Goal: Navigation & Orientation: Find specific page/section

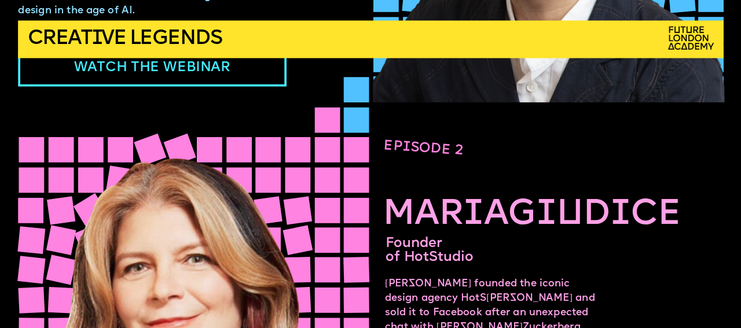
scroll to position [779, 0]
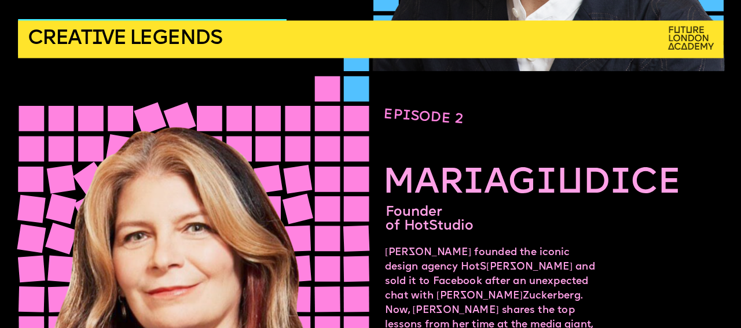
click at [686, 28] on img at bounding box center [691, 39] width 57 height 34
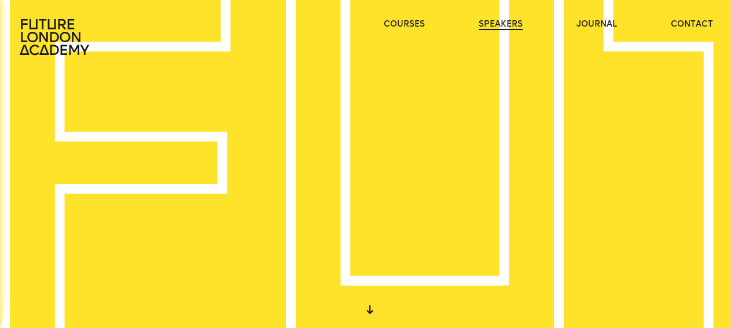
click at [505, 24] on link "speakers" at bounding box center [501, 25] width 44 height 12
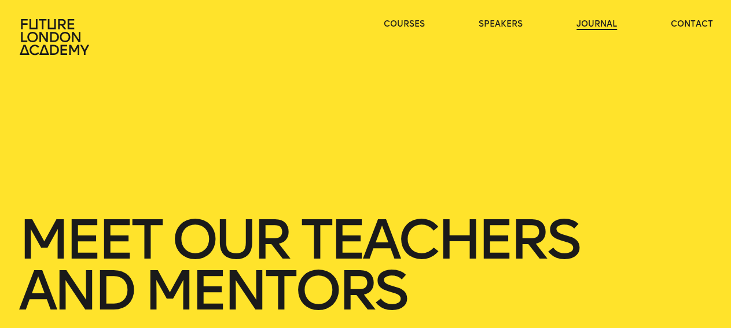
click at [601, 25] on link "journal" at bounding box center [596, 25] width 41 height 12
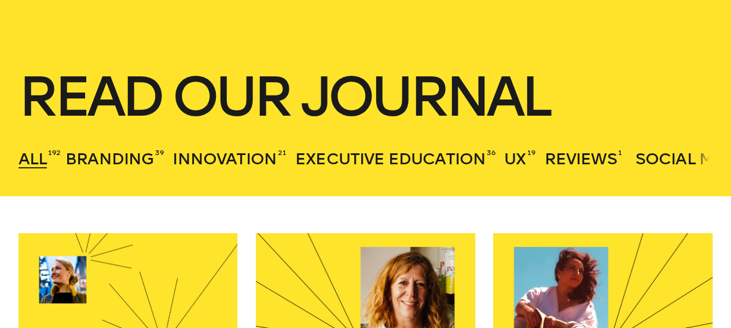
scroll to position [87, 0]
